Goal: Navigation & Orientation: Find specific page/section

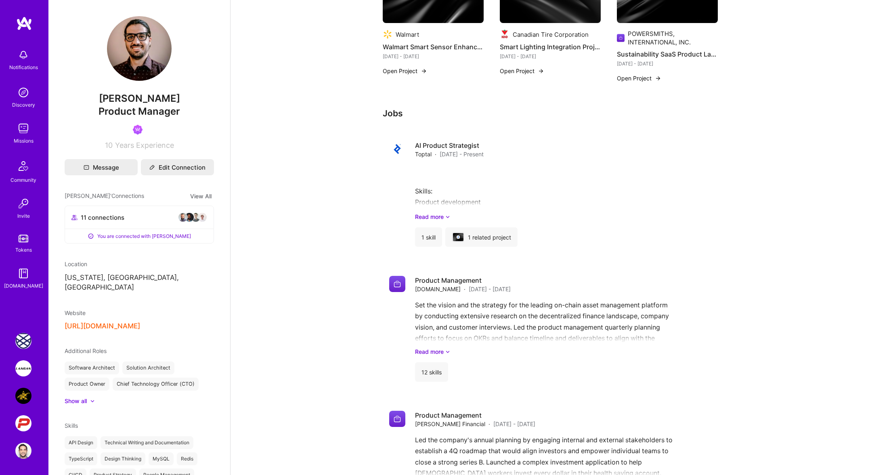
scroll to position [1309, 0]
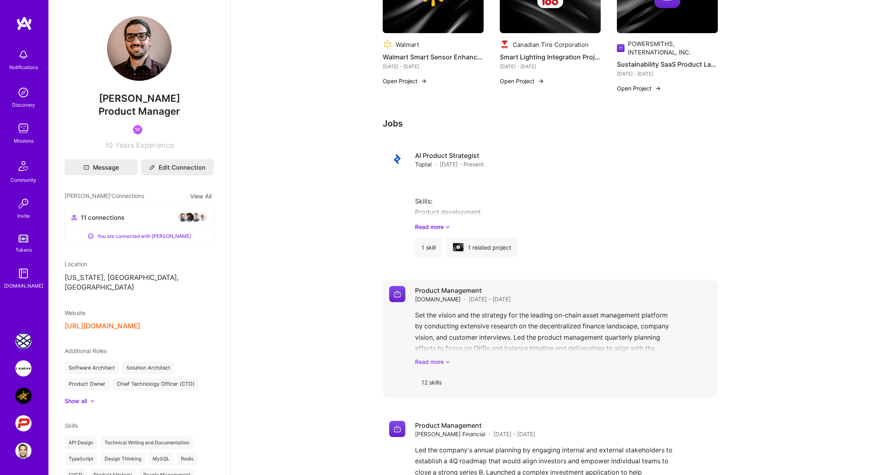
click at [424, 357] on link "Read more" at bounding box center [563, 361] width 296 height 8
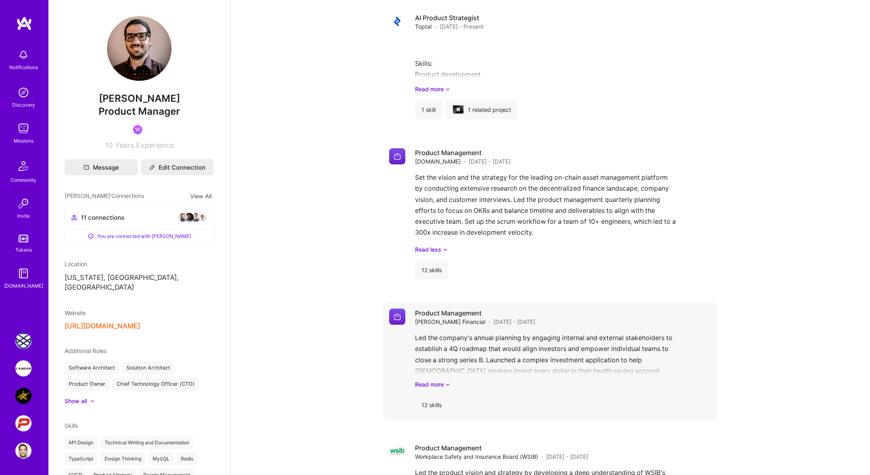
click at [434, 368] on div "Led the company's annual planning by engaging internal and external stakeholder…" at bounding box center [563, 360] width 296 height 56
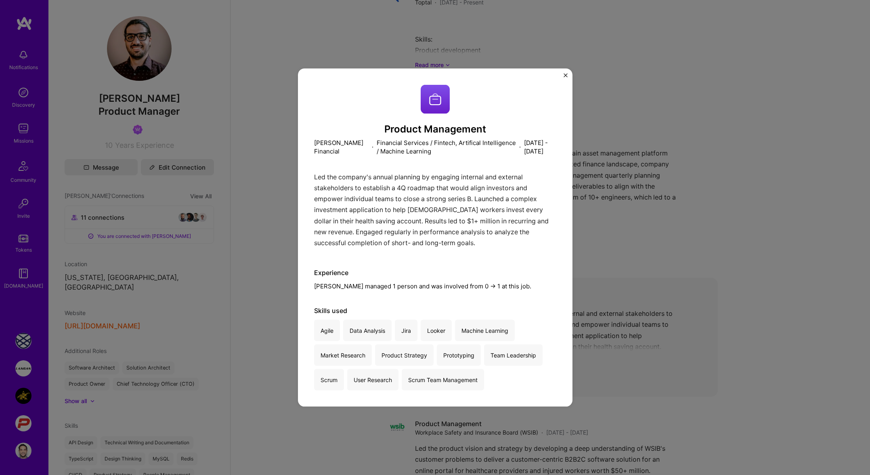
scroll to position [1472, 0]
click at [665, 338] on div "Product Management [PERSON_NAME] Financial · Financial Services / Fintech, Arti…" at bounding box center [435, 237] width 870 height 475
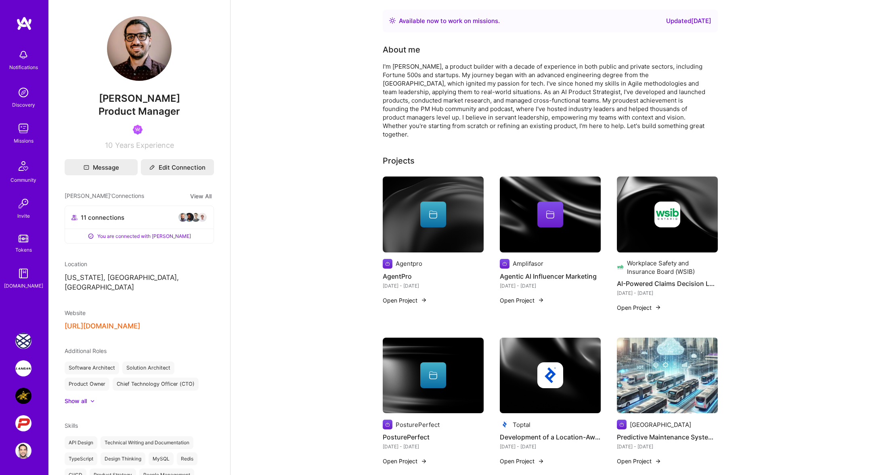
scroll to position [151, 0]
